Goal: Task Accomplishment & Management: Complete application form

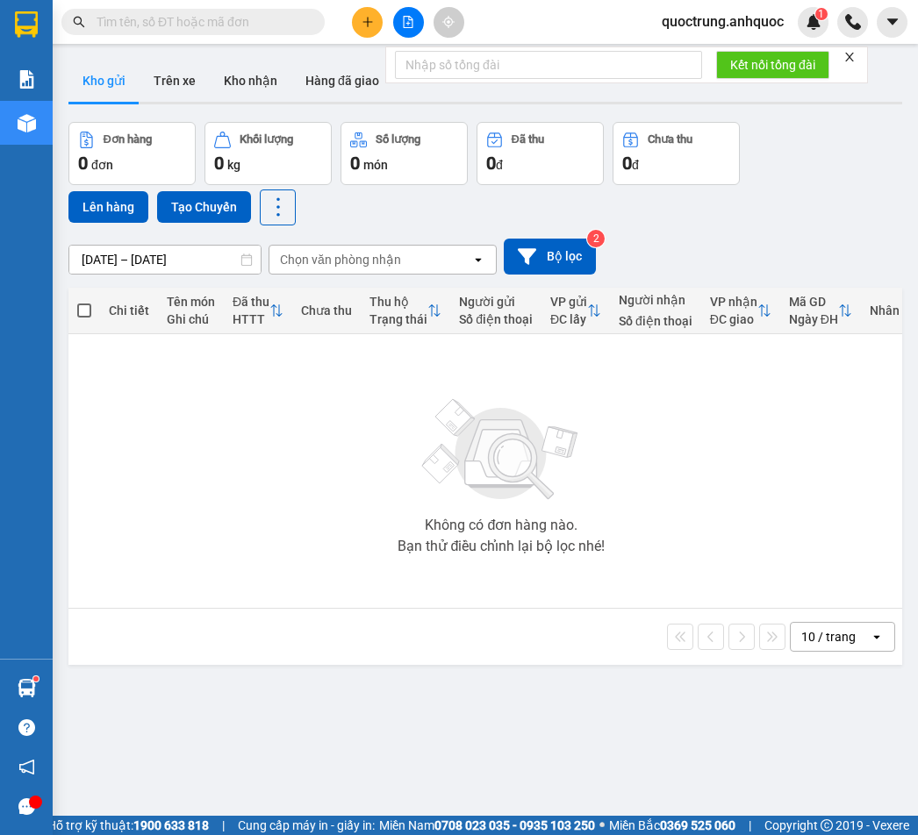
click at [847, 60] on icon "close" at bounding box center [849, 57] width 12 height 12
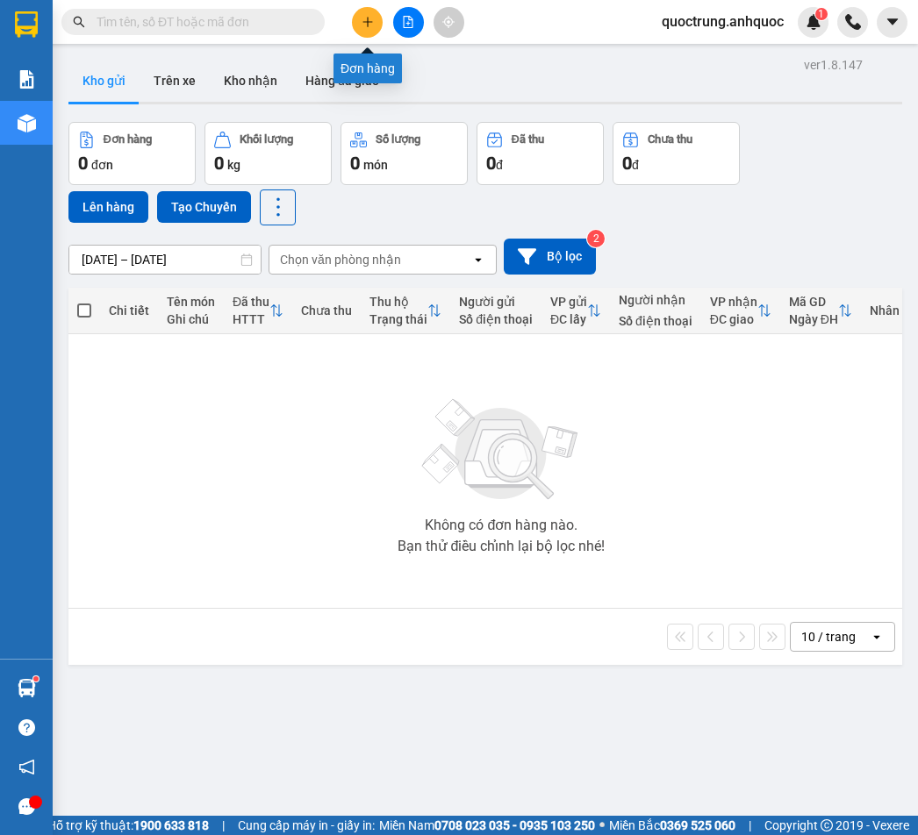
click at [376, 23] on button at bounding box center [367, 22] width 31 height 31
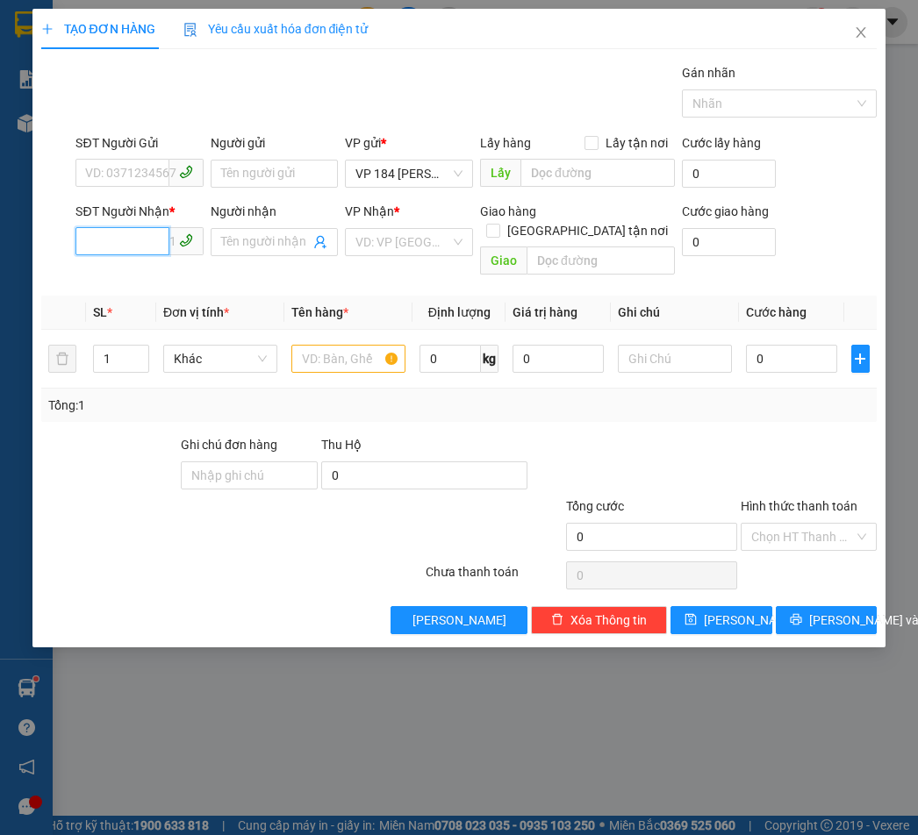
click at [150, 244] on input "SĐT Người Nhận *" at bounding box center [121, 241] width 93 height 28
type input "0347284567"
click at [173, 279] on div "0347284567 - [PERSON_NAME]" at bounding box center [172, 277] width 173 height 19
type input "ANH HIẾU"
type input "VPBR"
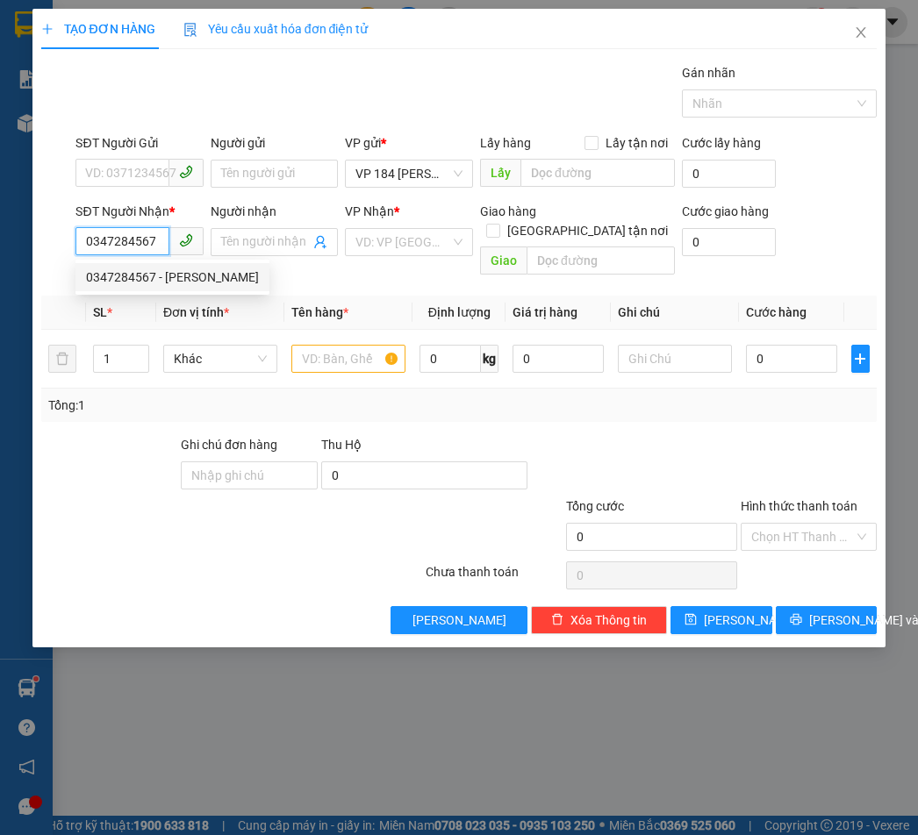
type input "TTTM VP"
type input "20.000"
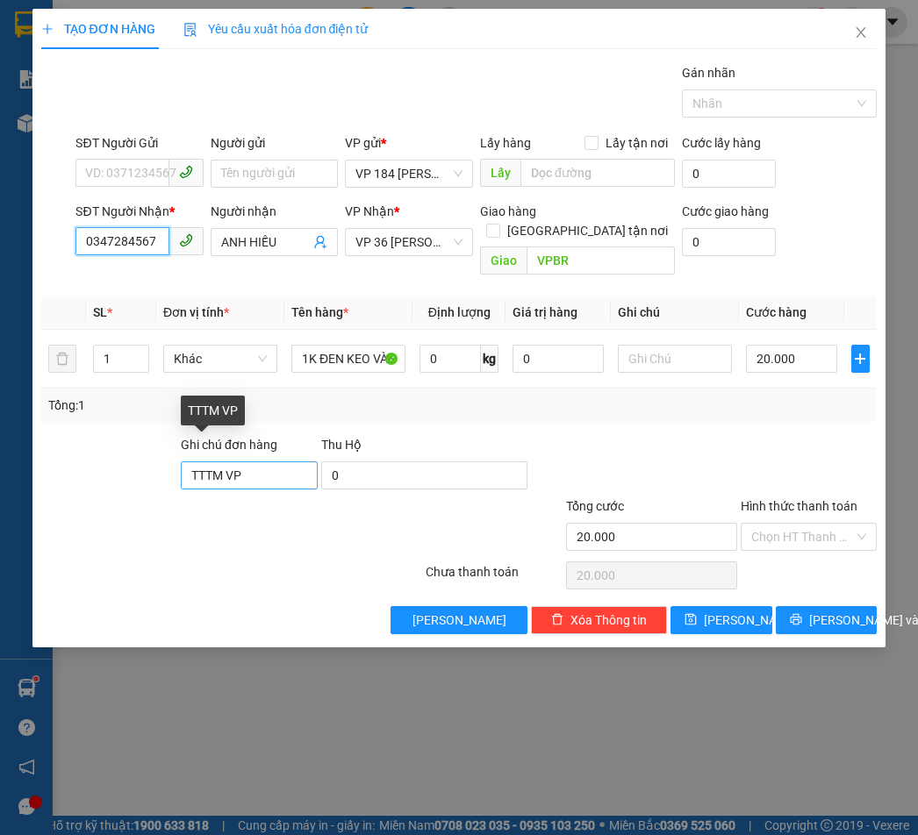
type input "0347284567"
drag, startPoint x: 269, startPoint y: 459, endPoint x: 156, endPoint y: 476, distance: 114.5
click at [156, 476] on form "Ghi chú đơn hàng TTTM VP Thu Hộ 0 Tổng cước 20.000 Hình thức thanh toán Chọn HT…" at bounding box center [459, 496] width 836 height 123
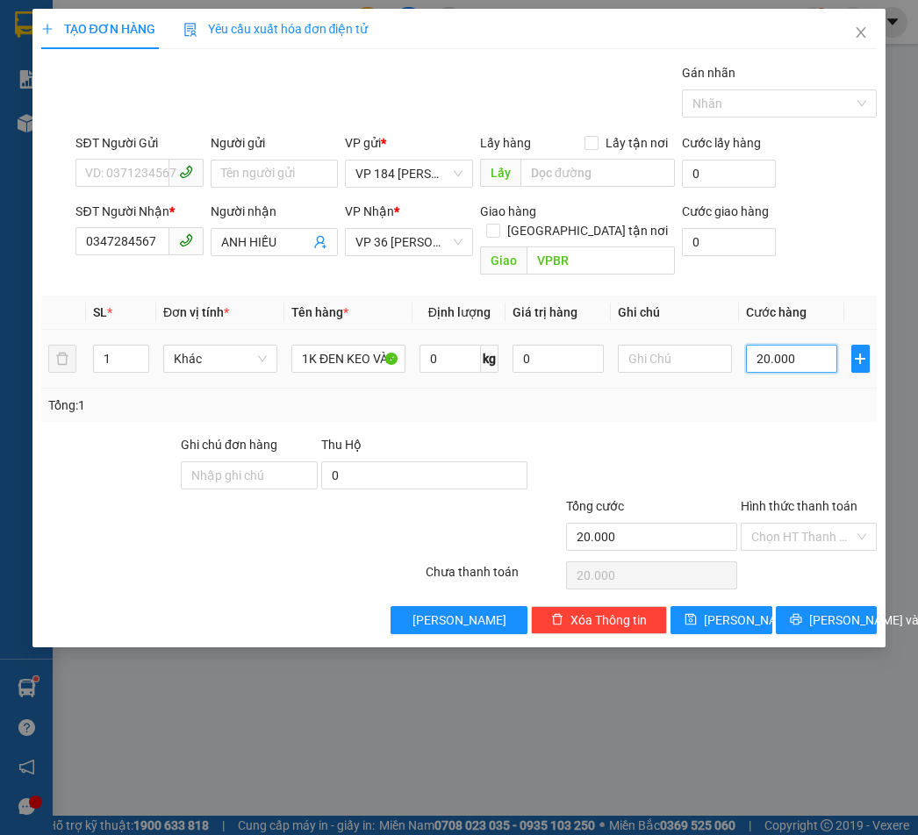
click at [778, 345] on input "20.000" at bounding box center [791, 359] width 91 height 28
type input "3"
type input "30"
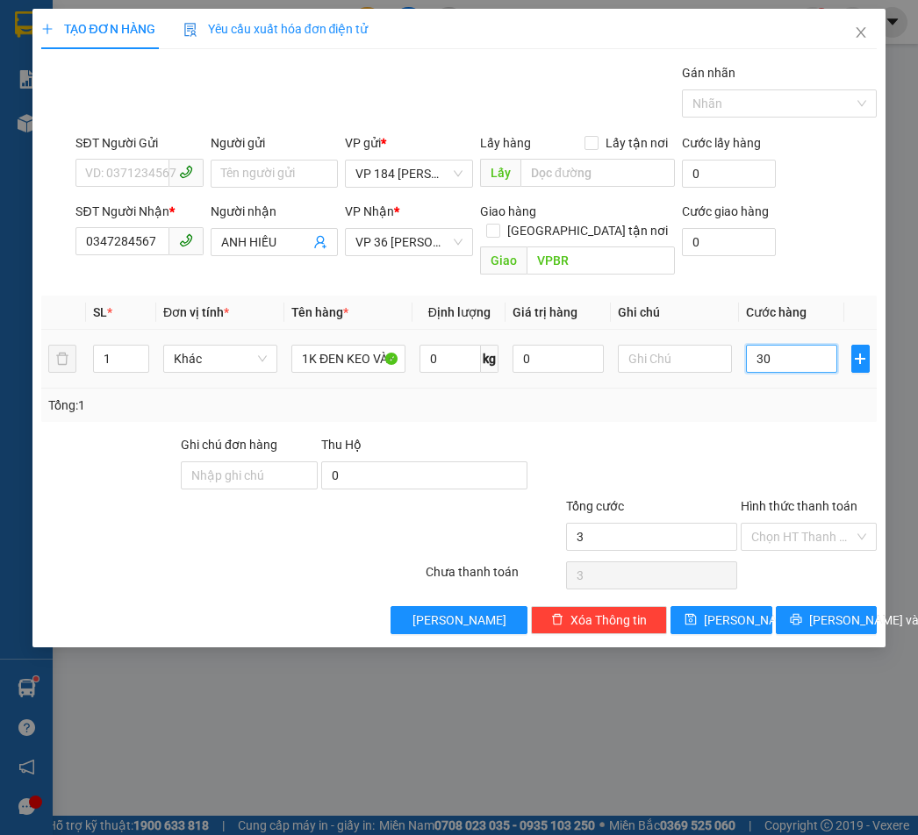
type input "30"
type input "300"
type input "3.000"
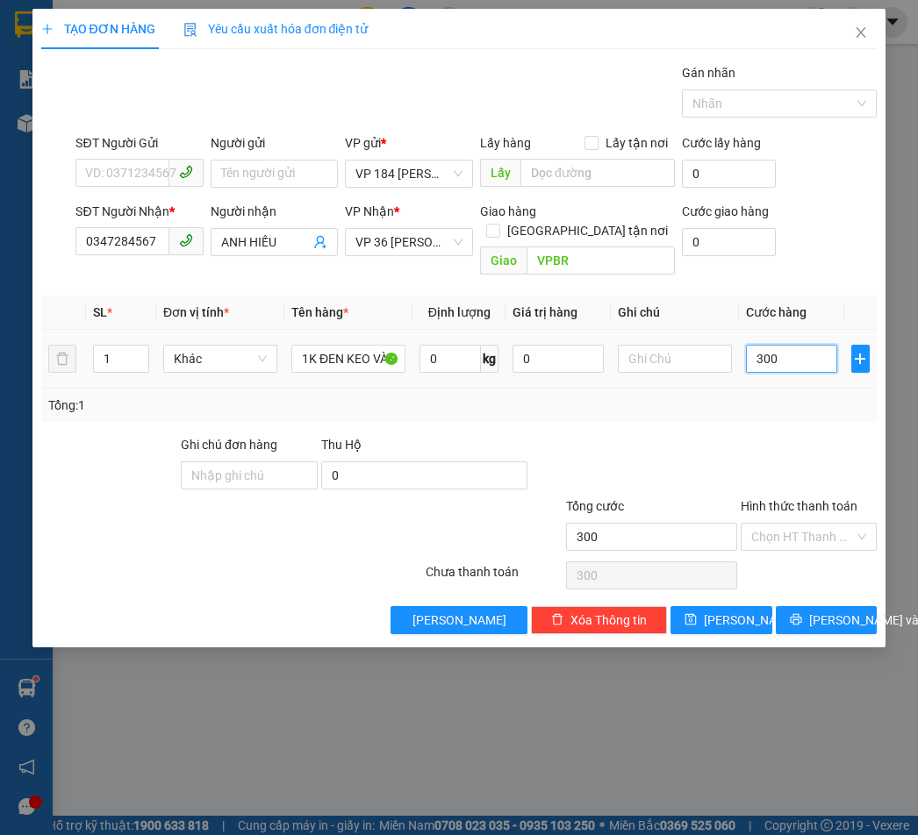
type input "3.000"
type input "30.000"
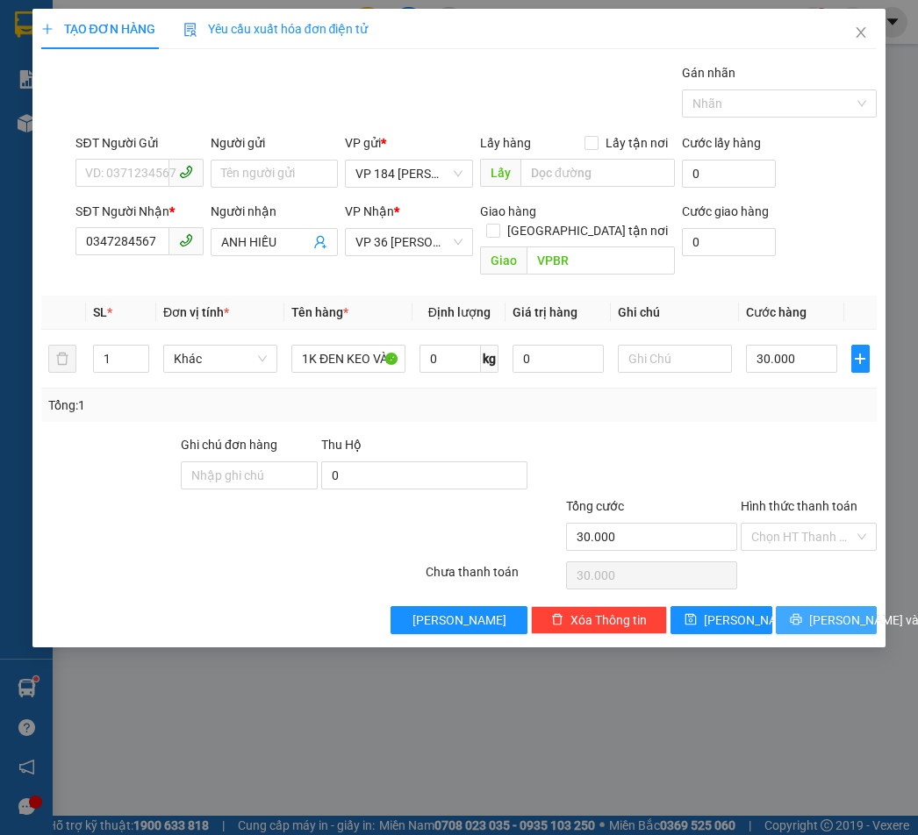
click at [803, 606] on button "[PERSON_NAME] và In" at bounding box center [826, 620] width 102 height 28
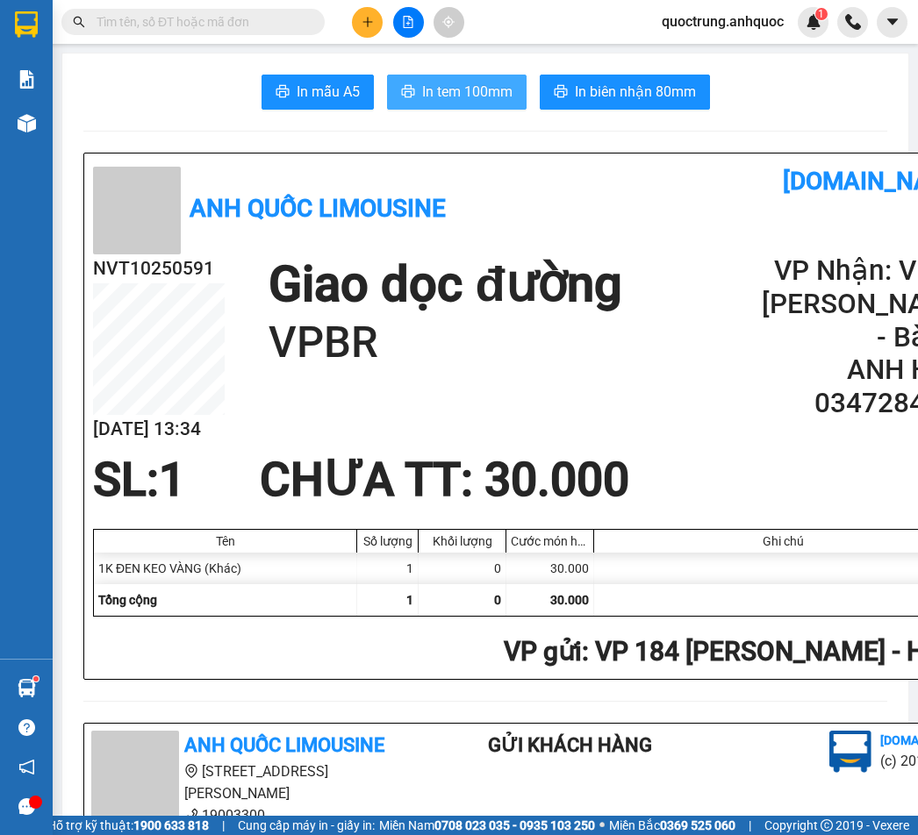
click at [472, 105] on button "In tem 100mm" at bounding box center [456, 92] width 139 height 35
click at [754, 34] on div "quoctrung.anhquoc 1" at bounding box center [737, 22] width 181 height 31
click at [749, 25] on span "quoctrung.anhquoc" at bounding box center [722, 22] width 150 height 22
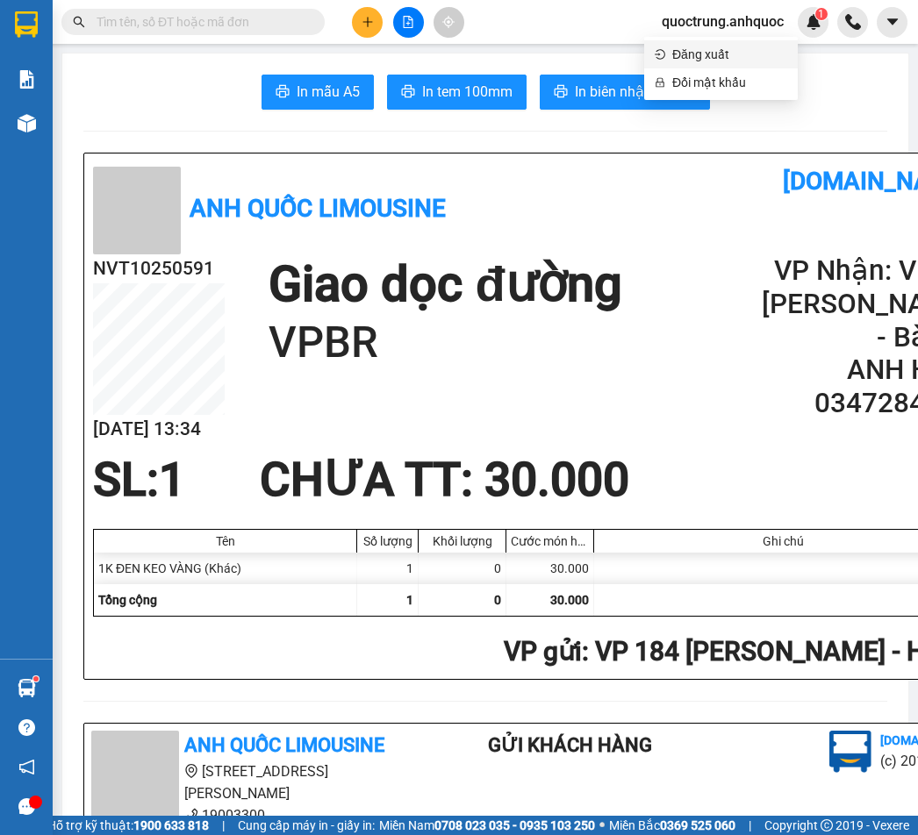
click at [740, 61] on span "Đăng xuất" at bounding box center [729, 54] width 115 height 19
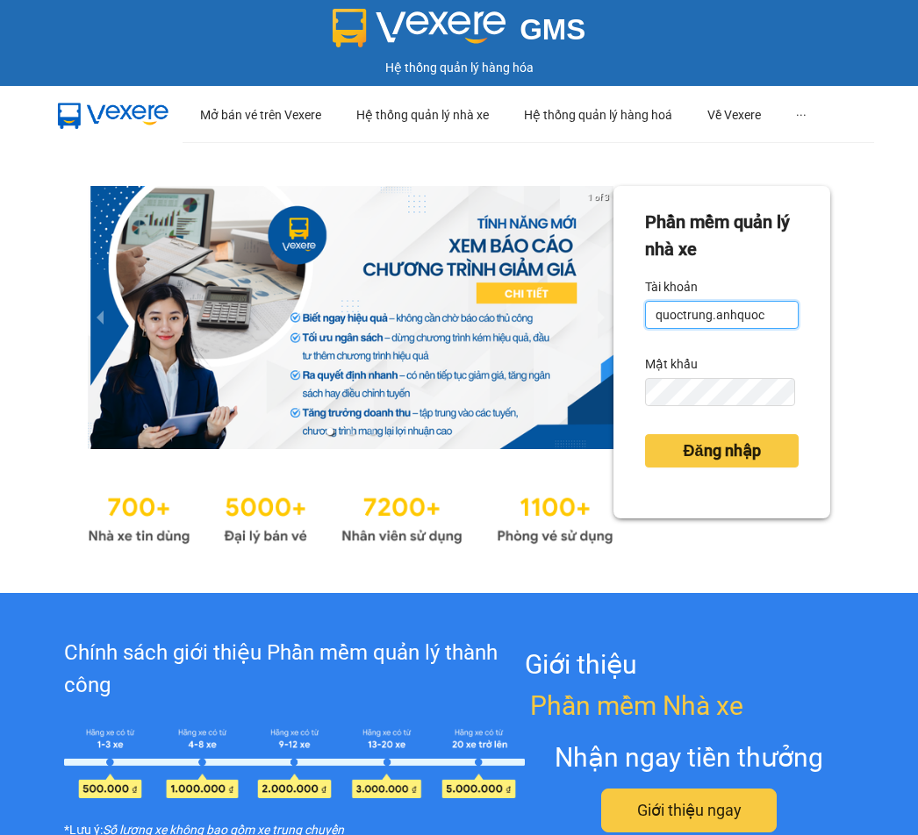
click at [782, 311] on input "quoctrung.anhquoc" at bounding box center [722, 315] width 154 height 28
type input "minhnhut.anhquoc"
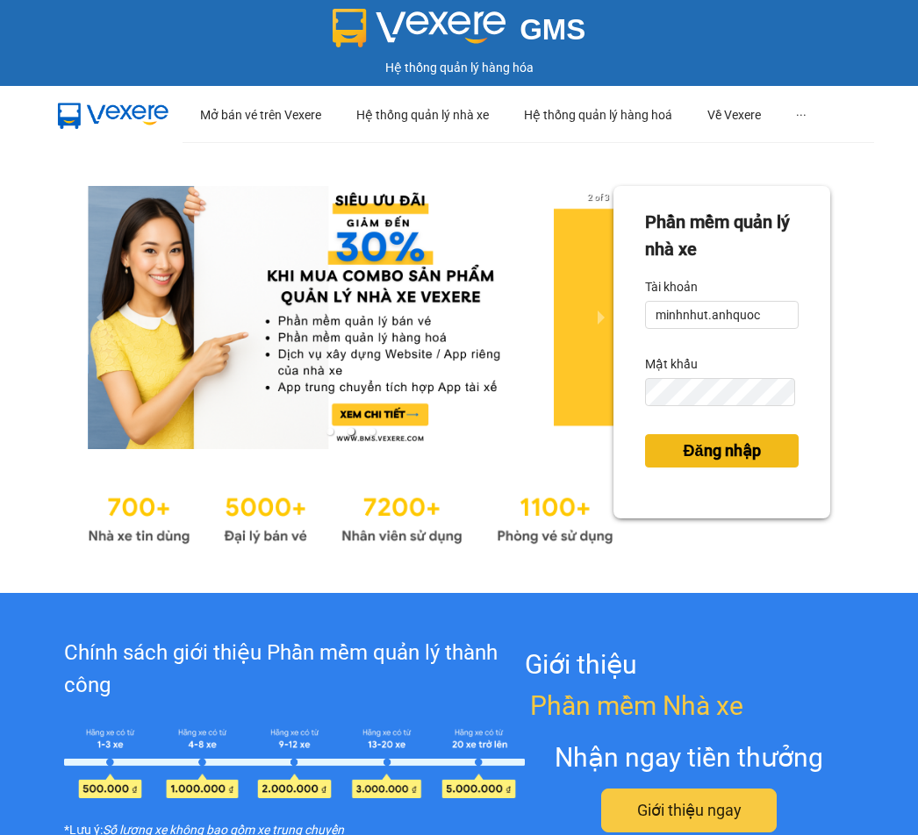
click at [723, 443] on span "Đăng nhập" at bounding box center [721, 451] width 77 height 25
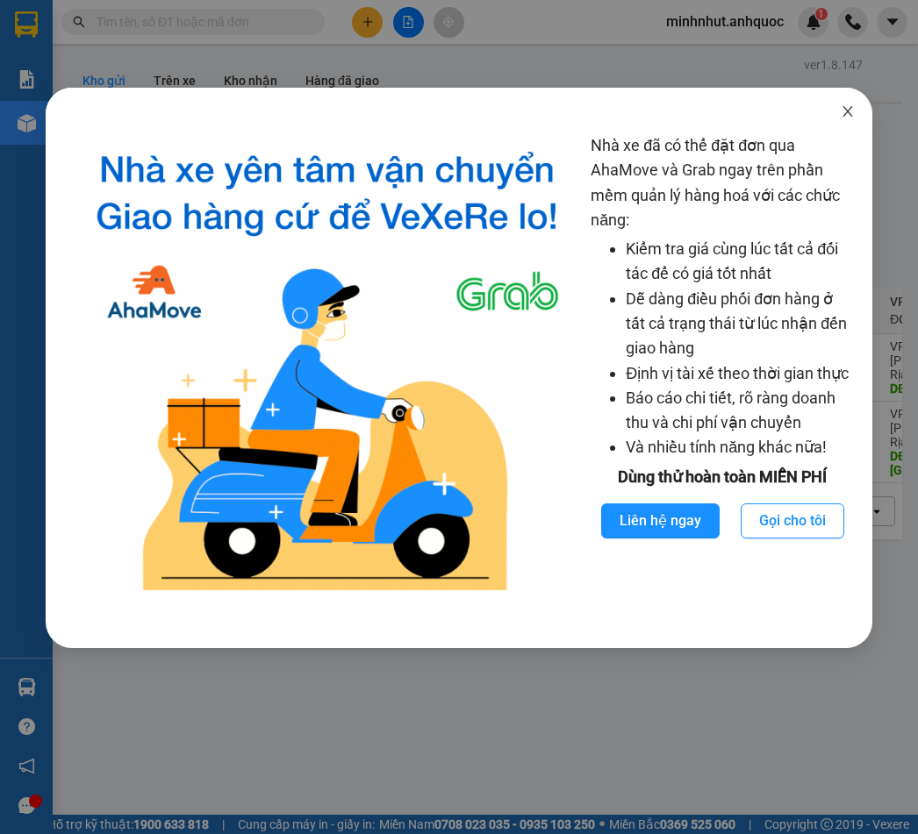
click at [855, 118] on span "Close" at bounding box center [847, 112] width 49 height 49
